Goal: Information Seeking & Learning: Learn about a topic

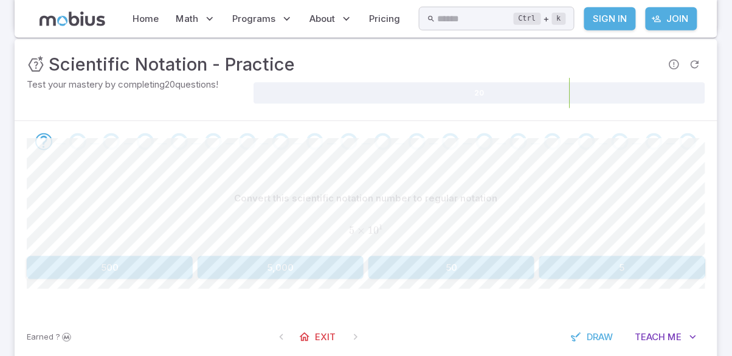
scroll to position [152, 0]
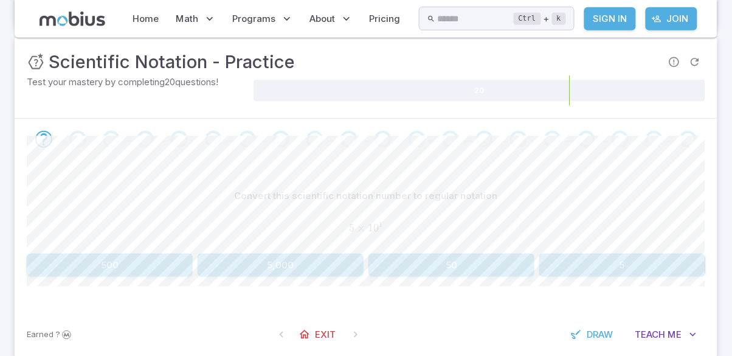
click at [488, 260] on button "50" at bounding box center [451, 265] width 166 height 23
click at [297, 274] on button "1,000,000" at bounding box center [281, 265] width 166 height 23
click at [632, 268] on button "5,000,000" at bounding box center [622, 265] width 166 height 23
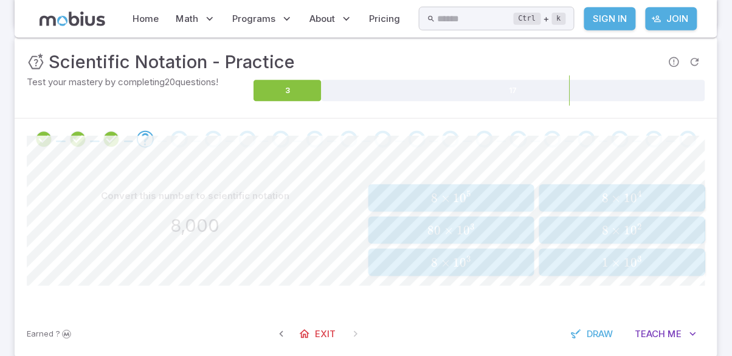
click at [495, 262] on span "8 × 1 0 3" at bounding box center [451, 262] width 158 height 15
click at [679, 260] on span "6 × 1 0 5" at bounding box center [622, 262] width 158 height 15
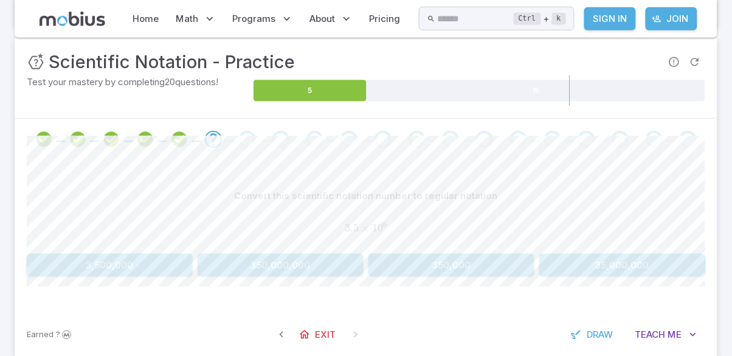
scroll to position [157, 0]
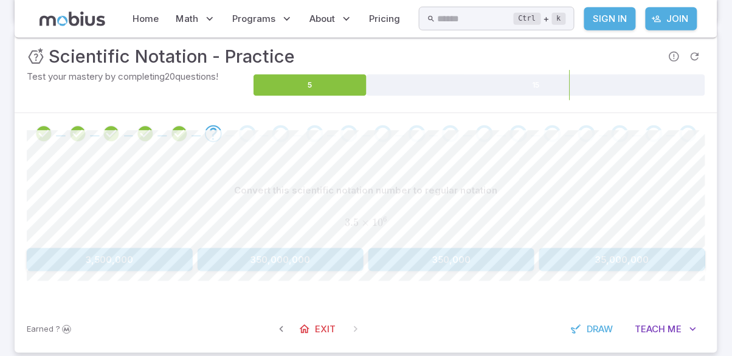
click at [147, 257] on button "3,500,000" at bounding box center [110, 259] width 166 height 23
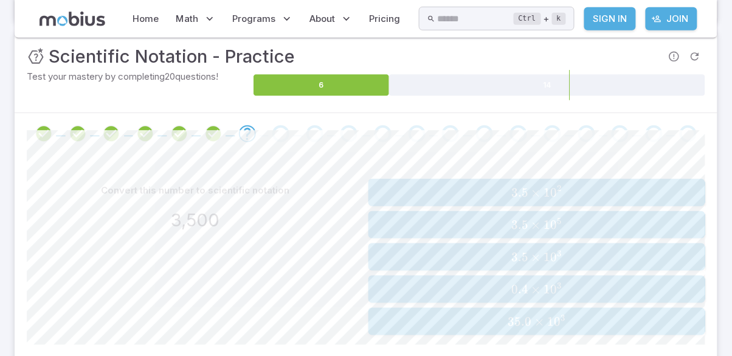
click at [594, 192] on span "3.5 × 1 0 2" at bounding box center [536, 192] width 329 height 15
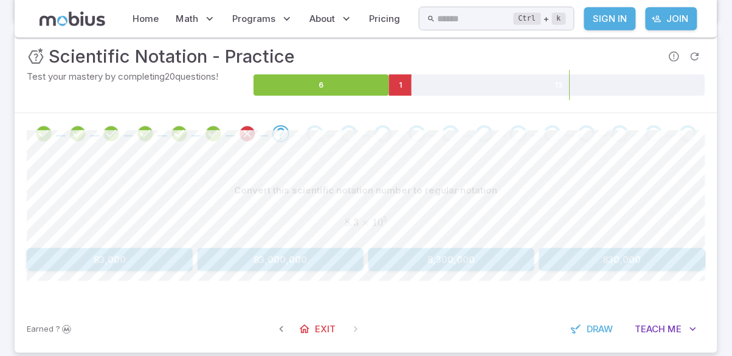
click at [618, 268] on button "830,000" at bounding box center [622, 259] width 166 height 23
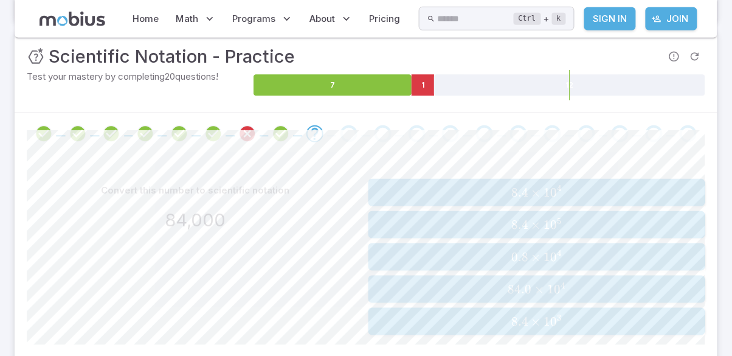
click at [640, 188] on span "8.4 × 1 0 4" at bounding box center [536, 192] width 329 height 15
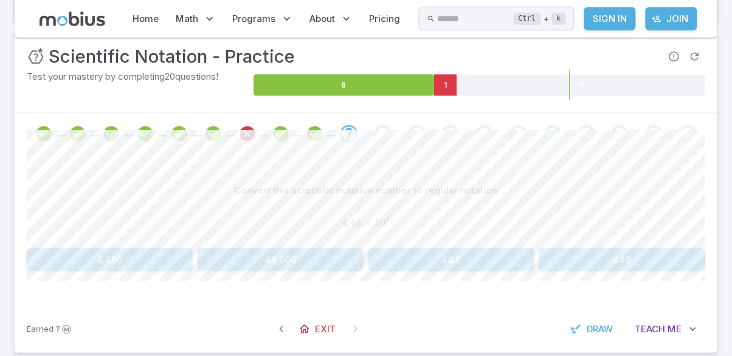
click at [311, 258] on button "44,600" at bounding box center [281, 259] width 166 height 23
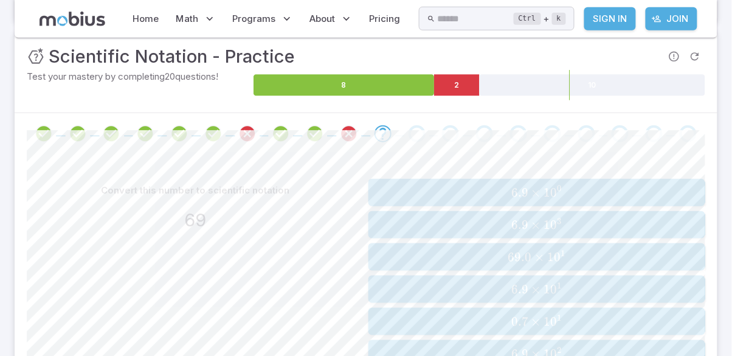
scroll to position [153, 0]
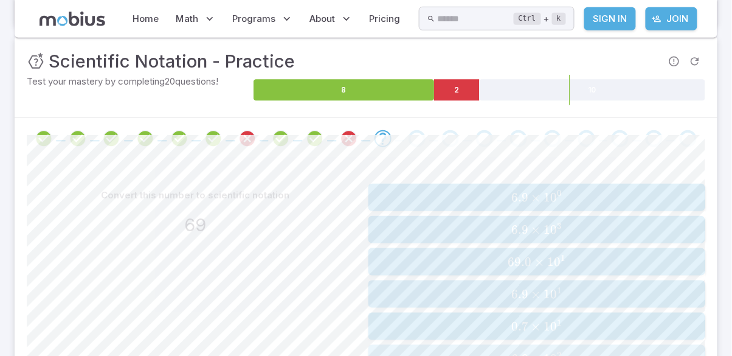
click at [521, 355] on span "6.9" at bounding box center [519, 358] width 17 height 15
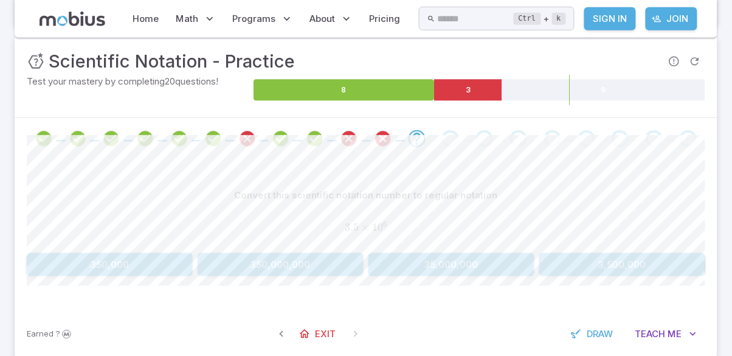
click at [160, 269] on button "350,000" at bounding box center [110, 264] width 166 height 23
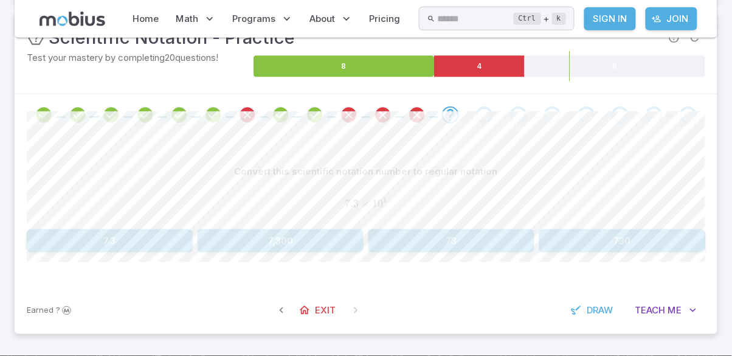
click at [472, 230] on button "73" at bounding box center [451, 240] width 166 height 23
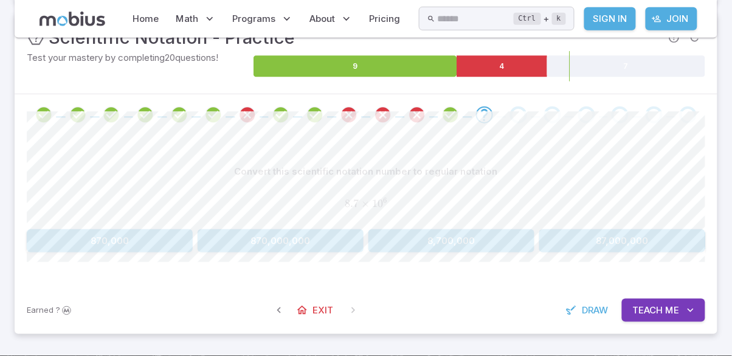
click at [673, 247] on button "87,000,000" at bounding box center [622, 240] width 166 height 23
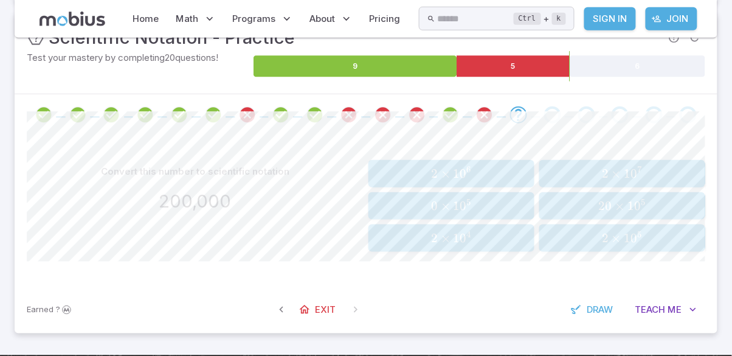
click at [666, 239] on span "2 × 1 0 5" at bounding box center [622, 237] width 158 height 15
click at [493, 234] on span "7 × 1 0 5" at bounding box center [451, 237] width 158 height 15
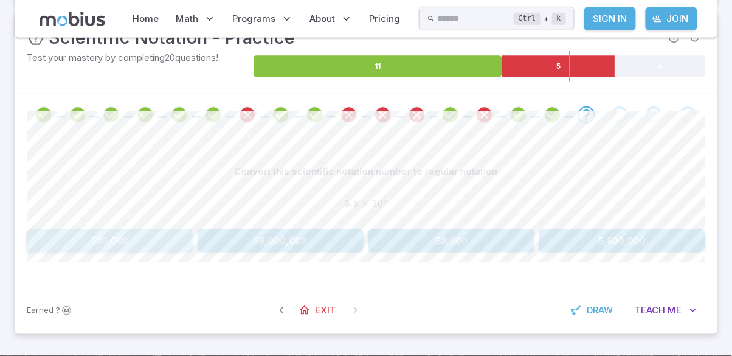
click at [126, 248] on button "580,000" at bounding box center [110, 240] width 166 height 23
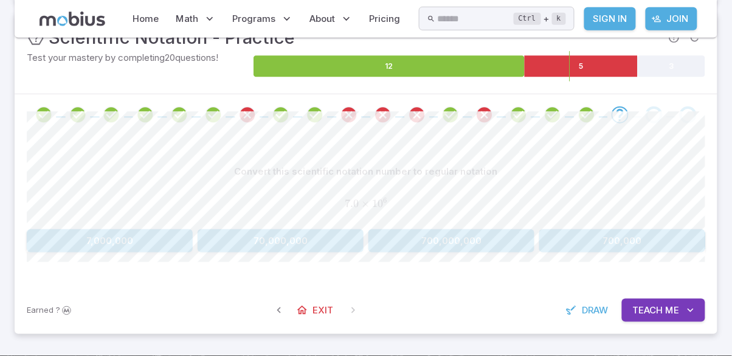
click at [78, 243] on button "7,000,000" at bounding box center [110, 240] width 166 height 23
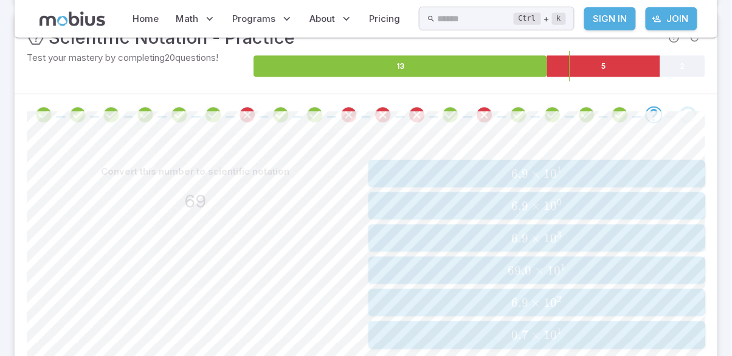
click at [668, 302] on span "6.9 × 1 0 2" at bounding box center [536, 302] width 329 height 15
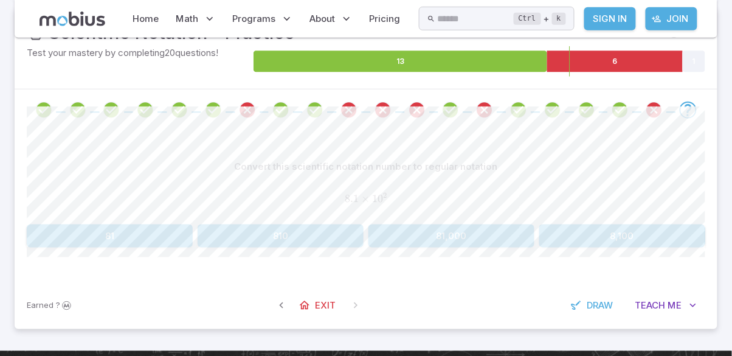
scroll to position [218, 0]
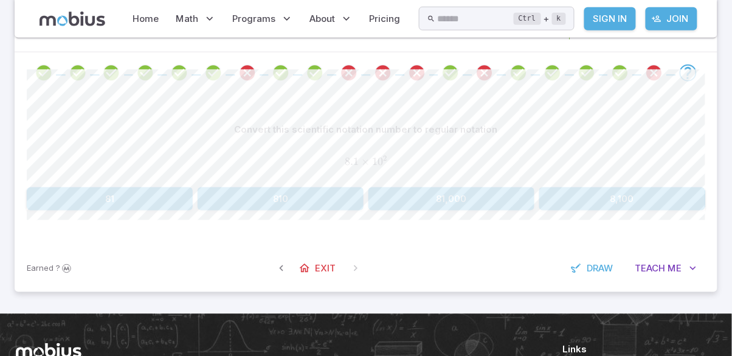
click at [303, 202] on button "810" at bounding box center [281, 198] width 166 height 23
